Goal: Task Accomplishment & Management: Manage account settings

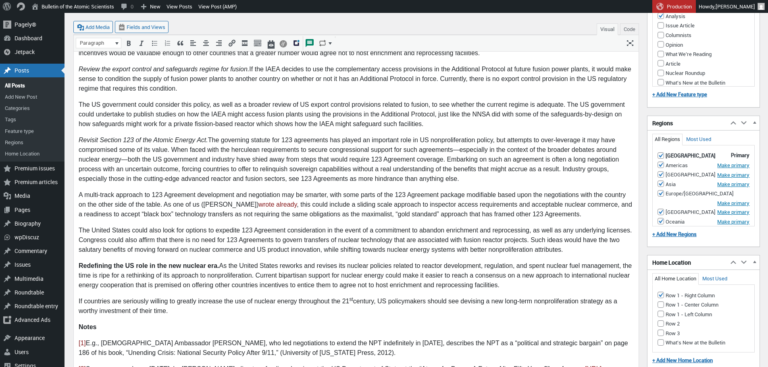
scroll to position [3017, 0]
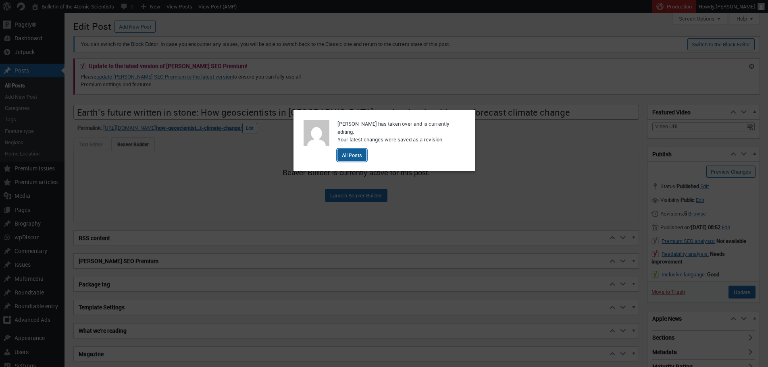
click at [346, 158] on link "All Posts" at bounding box center [352, 155] width 29 height 12
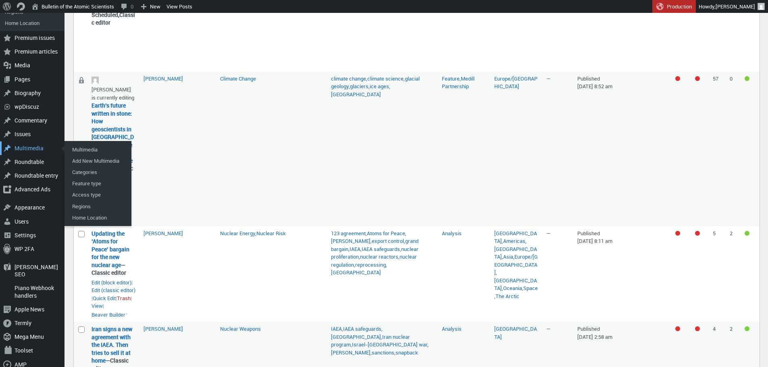
scroll to position [232, 0]
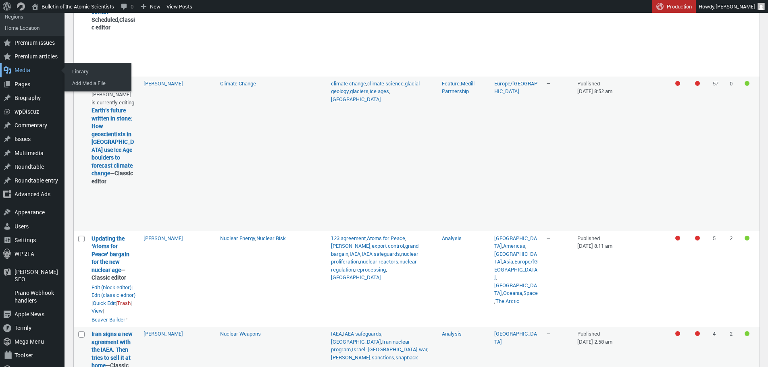
click at [29, 67] on div "Media" at bounding box center [32, 70] width 65 height 14
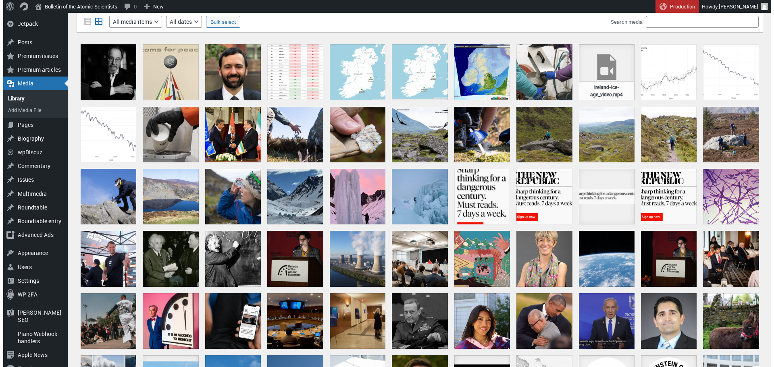
scroll to position [29, 0]
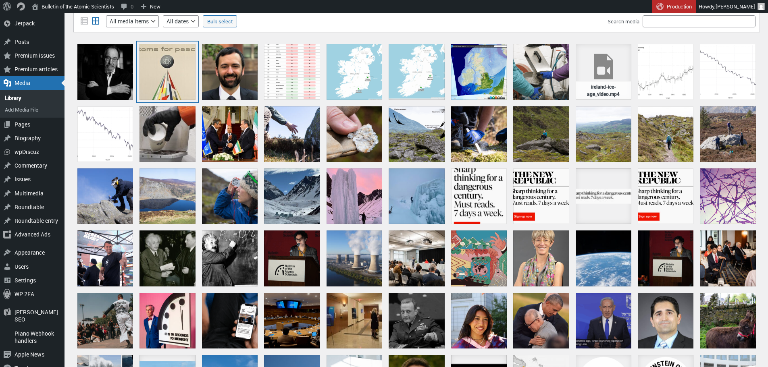
click at [163, 77] on div at bounding box center [168, 72] width 56 height 56
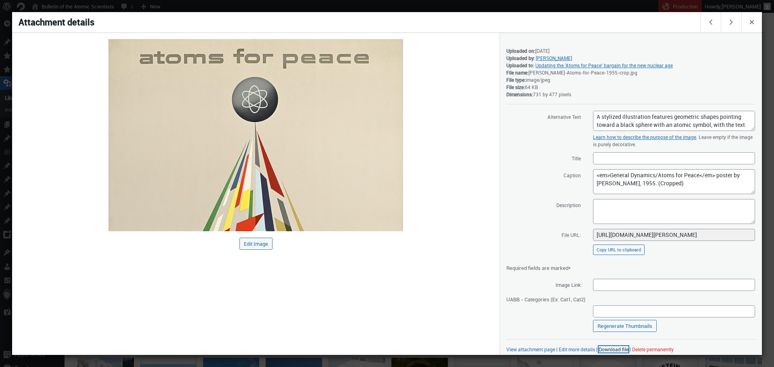
click at [618, 348] on link "Download file" at bounding box center [614, 349] width 30 height 6
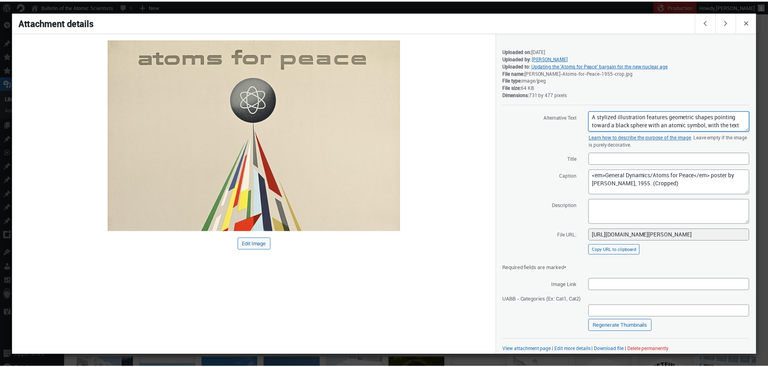
scroll to position [8, 0]
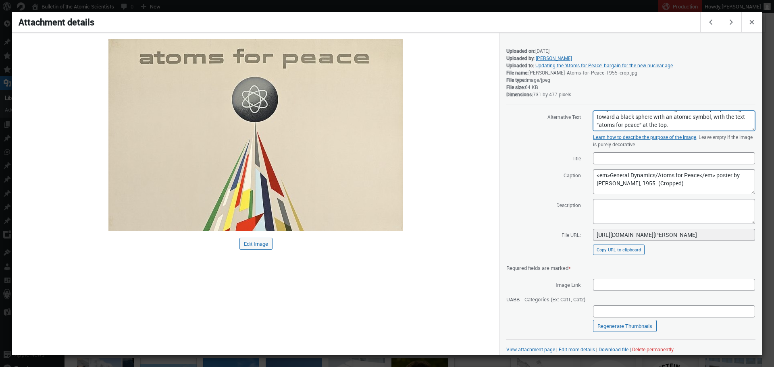
drag, startPoint x: 593, startPoint y: 115, endPoint x: 742, endPoint y: 129, distance: 149.9
click at [742, 129] on textarea "A stylized illustration features geometric shapes pointing toward a black spher…" at bounding box center [674, 121] width 162 height 20
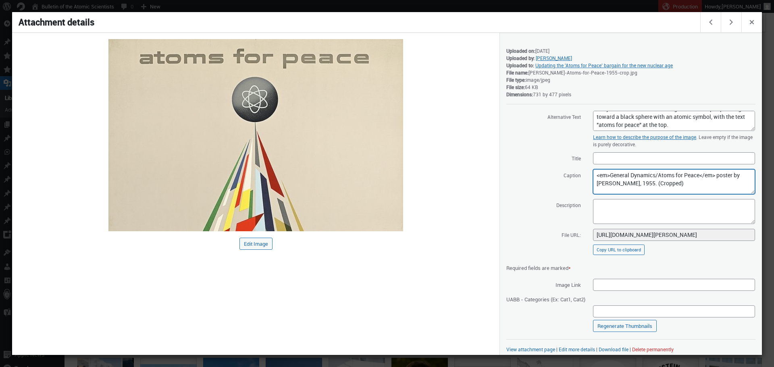
drag, startPoint x: 672, startPoint y: 183, endPoint x: 610, endPoint y: 177, distance: 62.0
click at [610, 177] on textarea "<em>General Dynamics/Atoms for Peace</em> poster by Erik Nitsche, 1955. (Croppe…" at bounding box center [674, 181] width 162 height 25
click at [248, 11] on div at bounding box center [387, 183] width 774 height 367
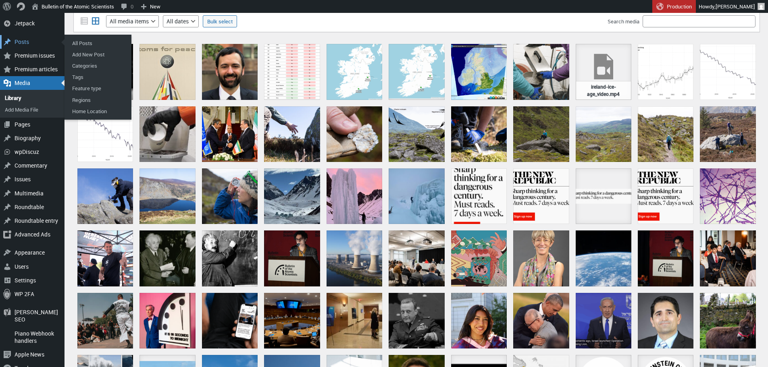
click at [35, 45] on div "Posts" at bounding box center [32, 42] width 65 height 14
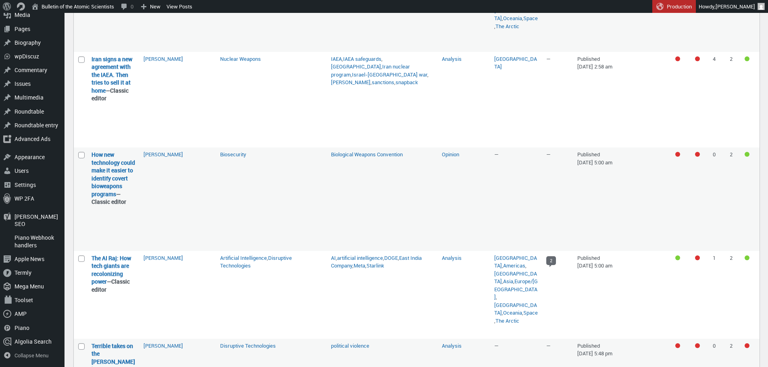
scroll to position [541, 0]
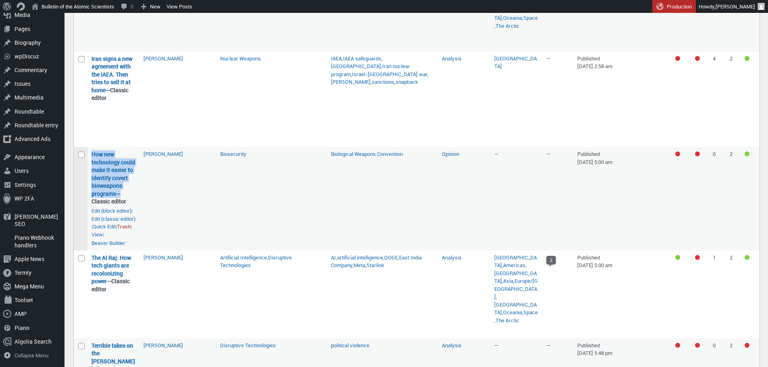
drag, startPoint x: 117, startPoint y: 202, endPoint x: 87, endPoint y: 153, distance: 57.4
click at [87, 153] on tr "Select How new technology could make it easier to identify covert bioweapons pr…" at bounding box center [417, 199] width 686 height 104
copy tr "Select How new technology could make it easier to identify covert bioweapons pr…"
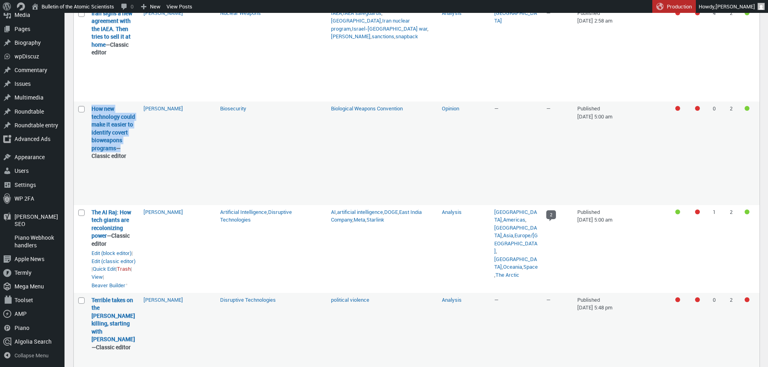
scroll to position [587, 0]
drag, startPoint x: 109, startPoint y: 245, endPoint x: 92, endPoint y: 218, distance: 31.7
click at [92, 218] on strong "The AI Raj: How tech giants are recolonizing power — Classic editor" at bounding box center [114, 228] width 44 height 40
copy strong "The AI Raj: How tech giants are recolonizing power"
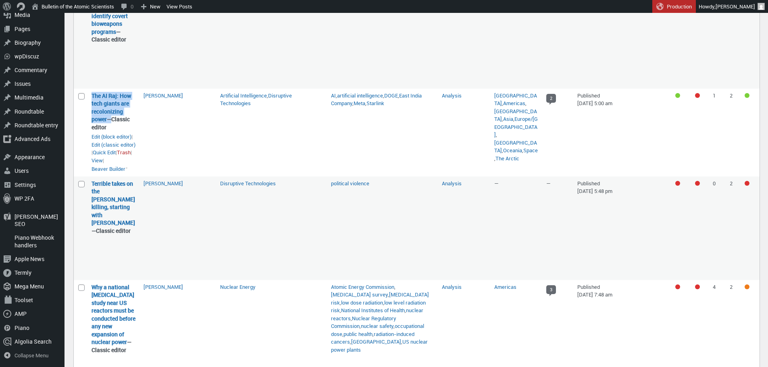
scroll to position [704, 0]
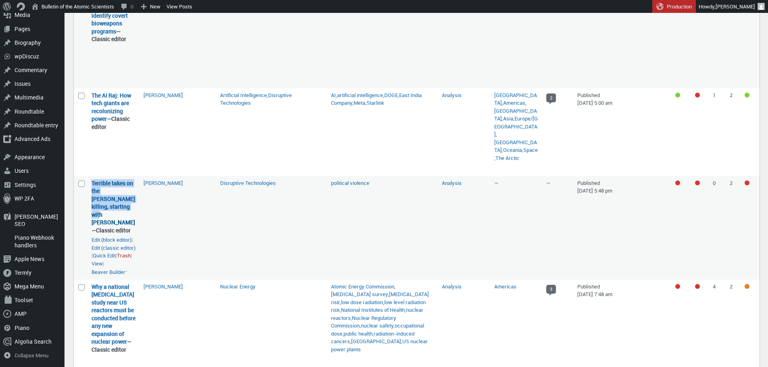
drag, startPoint x: 111, startPoint y: 217, endPoint x: 92, endPoint y: 189, distance: 33.9
click at [92, 189] on strong "Terrible takes on the Kirk killing, starting with Trump’s — Classic editor" at bounding box center [114, 207] width 44 height 55
copy link "Terrible takes on the Kirk killing, starting with Trump’s"
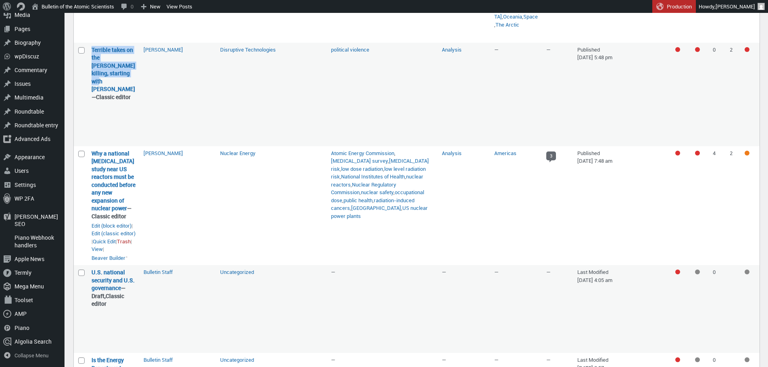
scroll to position [839, 0]
click at [175, 190] on td "[PERSON_NAME]" at bounding box center [178, 204] width 77 height 119
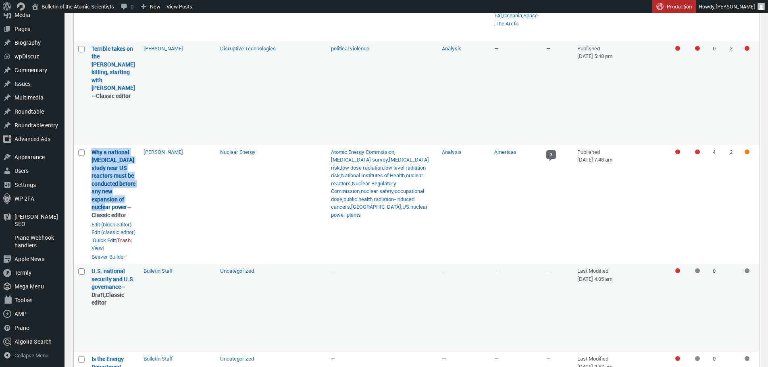
drag, startPoint x: 129, startPoint y: 198, endPoint x: 93, endPoint y: 146, distance: 63.2
click at [93, 148] on strong "Why a national cancer study near US reactors must be conducted before any new e…" at bounding box center [114, 183] width 44 height 71
copy link "Why a national cancer study near US reactors must be conducted before any new e…"
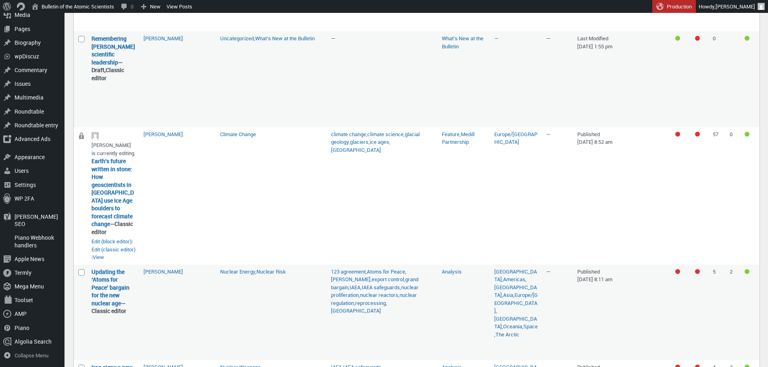
scroll to position [450, 0]
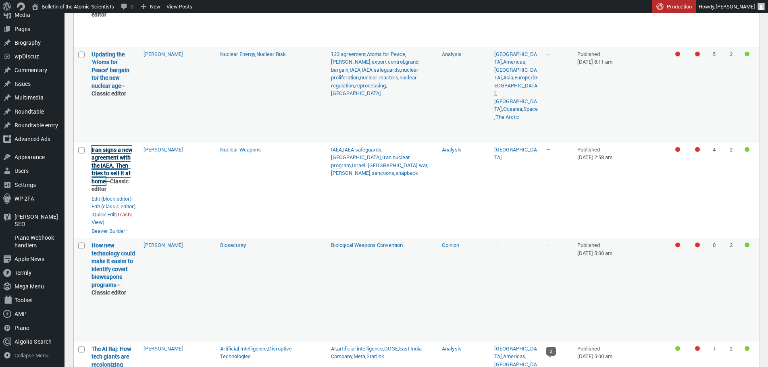
click at [121, 176] on link "Iran signs a new agreement with the IAEA. Then tries to sell it at home" at bounding box center [112, 165] width 41 height 39
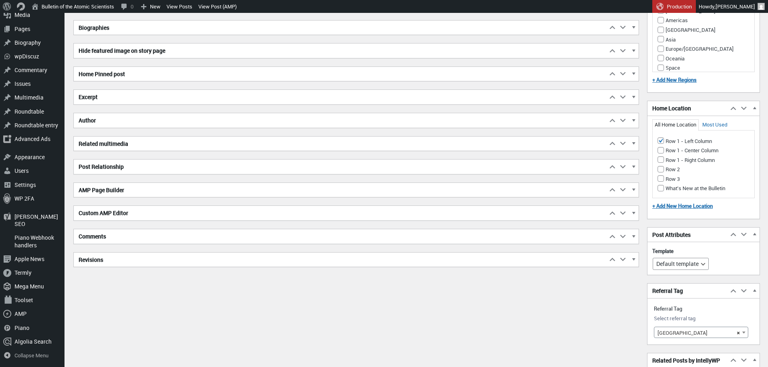
scroll to position [956, 0]
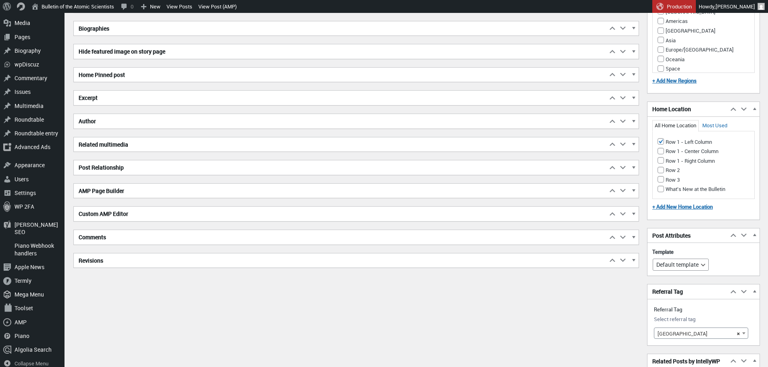
click at [159, 99] on h2 "Excerpt" at bounding box center [341, 98] width 534 height 15
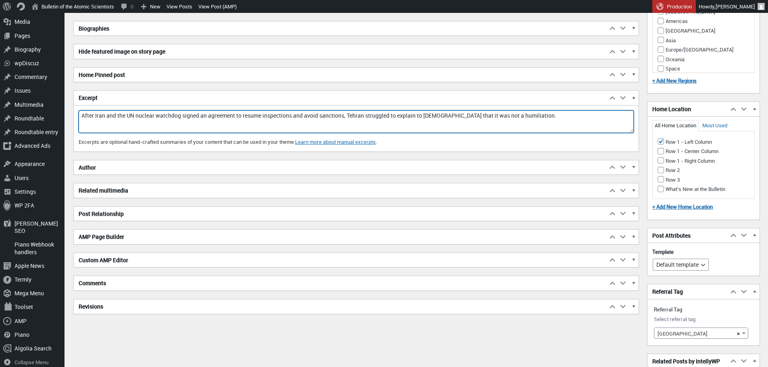
drag, startPoint x: 515, startPoint y: 114, endPoint x: 69, endPoint y: 98, distance: 446.0
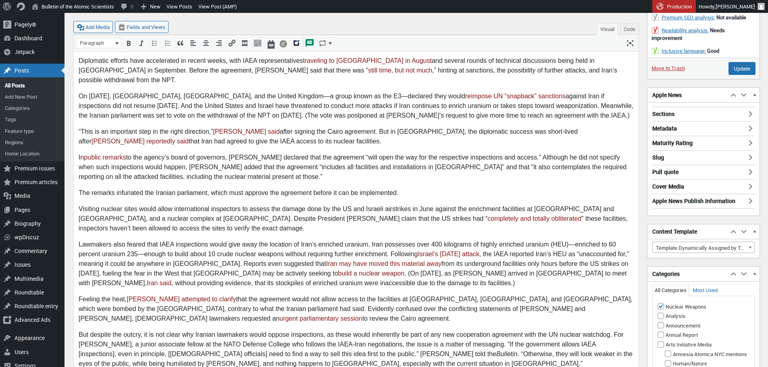
scroll to position [119, 0]
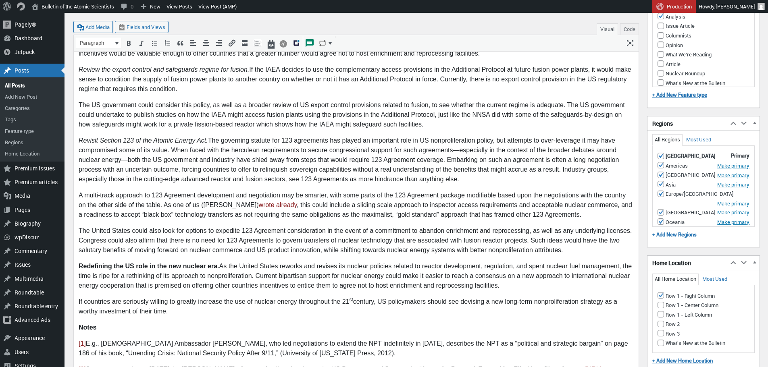
scroll to position [6, 0]
click at [22, 69] on div "Posts" at bounding box center [32, 71] width 65 height 14
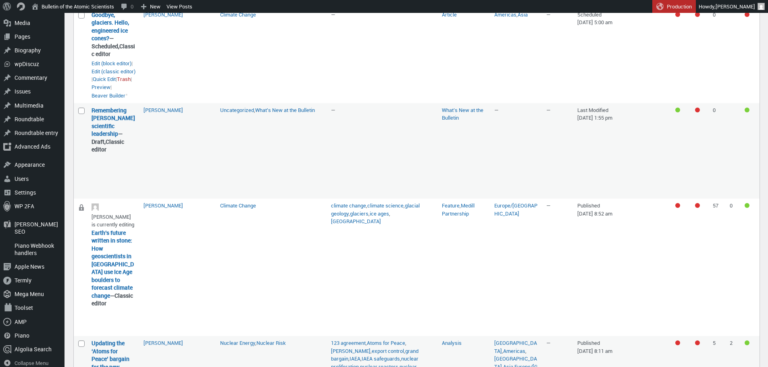
scroll to position [205, 0]
